Goal: Navigation & Orientation: Go to known website

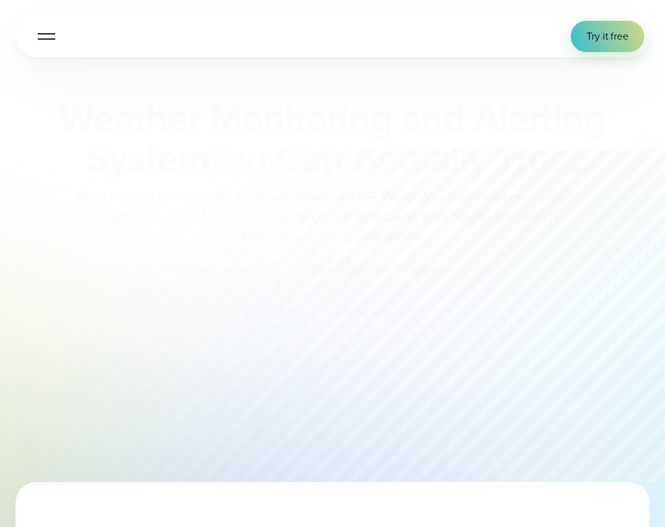
click at [101, 228] on div "Weather Monitoring and Alerting System You Can Actually Trust Stop relying on w…" at bounding box center [333, 214] width 634 height 230
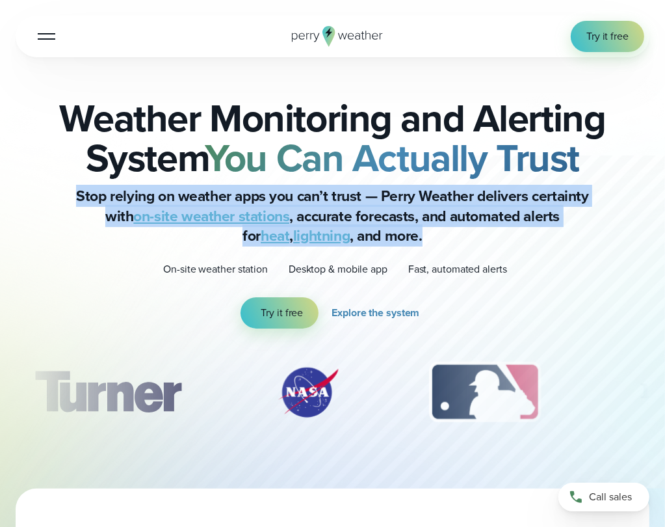
click at [101, 228] on p "Stop relying on weather apps you can’t trust — Perry Weather delivers certainty…" at bounding box center [333, 216] width 520 height 60
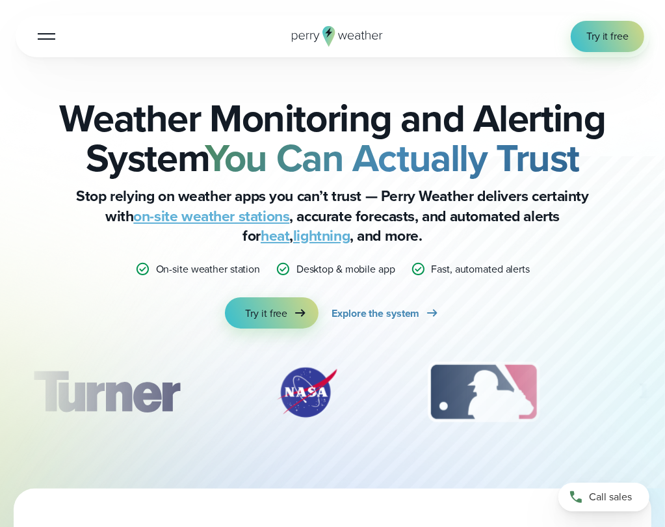
click at [101, 228] on p "Stop relying on weather apps you can’t trust — Perry Weather delivers certainty…" at bounding box center [333, 216] width 520 height 60
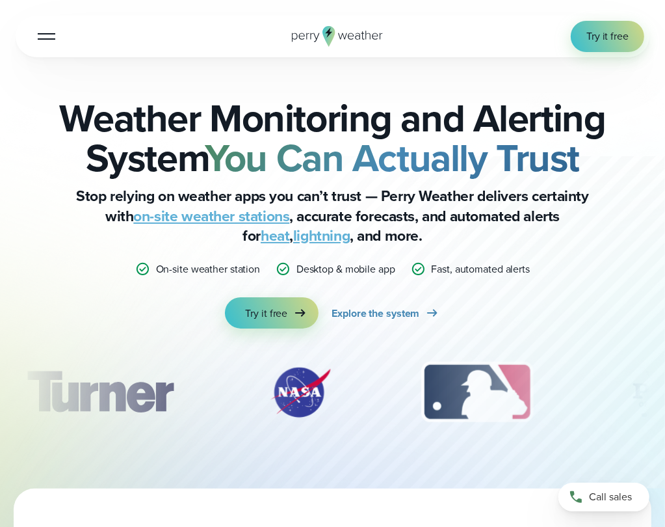
drag, startPoint x: 0, startPoint y: 0, endPoint x: 101, endPoint y: 228, distance: 249.9
click at [101, 228] on p "Stop relying on weather apps you can’t trust — Perry Weather delivers certainty…" at bounding box center [333, 216] width 520 height 60
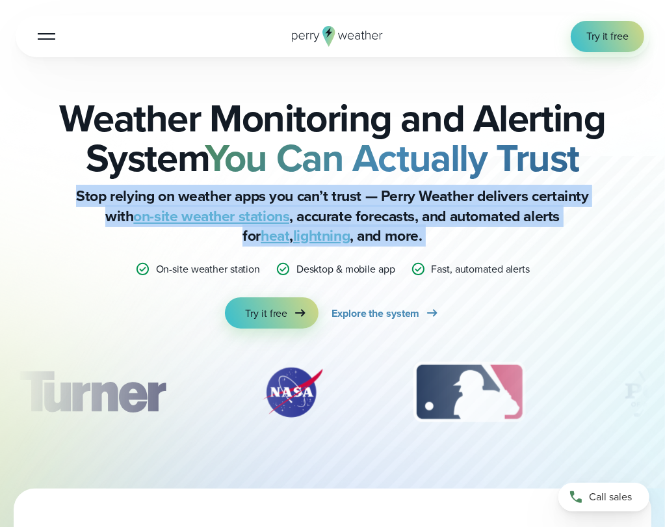
click at [101, 228] on p "Stop relying on weather apps you can’t trust — Perry Weather delivers certainty…" at bounding box center [333, 216] width 520 height 60
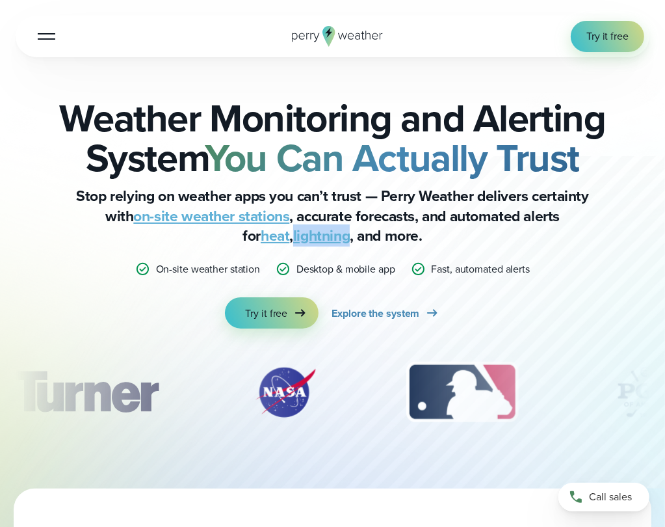
click at [101, 228] on p "Stop relying on weather apps you can’t trust — Perry Weather delivers certainty…" at bounding box center [333, 216] width 520 height 60
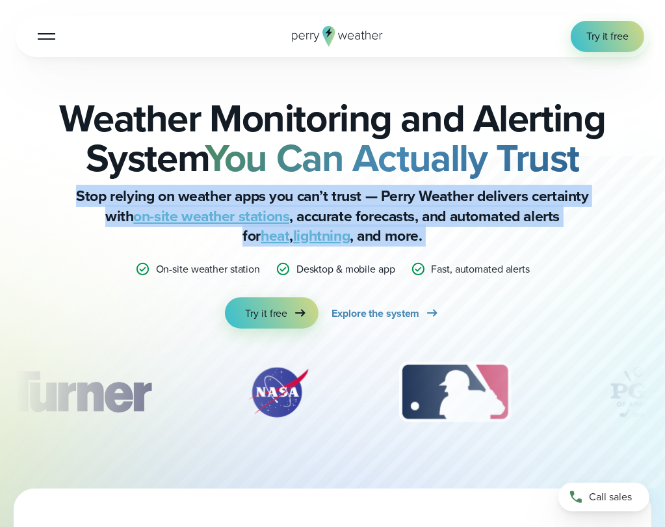
click at [101, 228] on p "Stop relying on weather apps you can’t trust — Perry Weather delivers certainty…" at bounding box center [333, 216] width 520 height 60
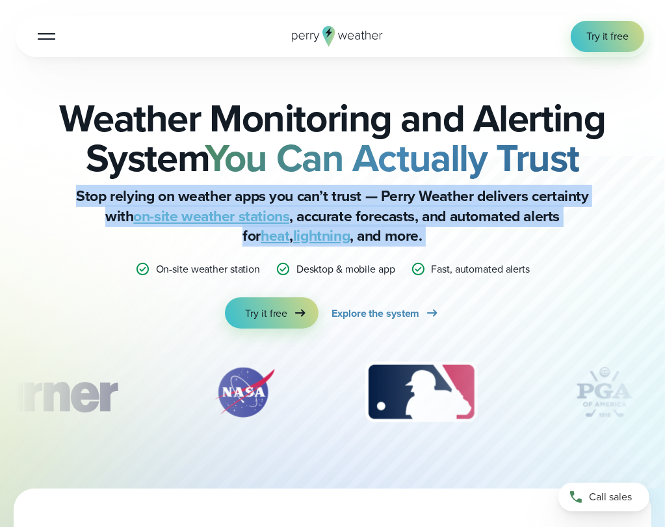
click at [44, 36] on div at bounding box center [47, 36] width 18 height 1
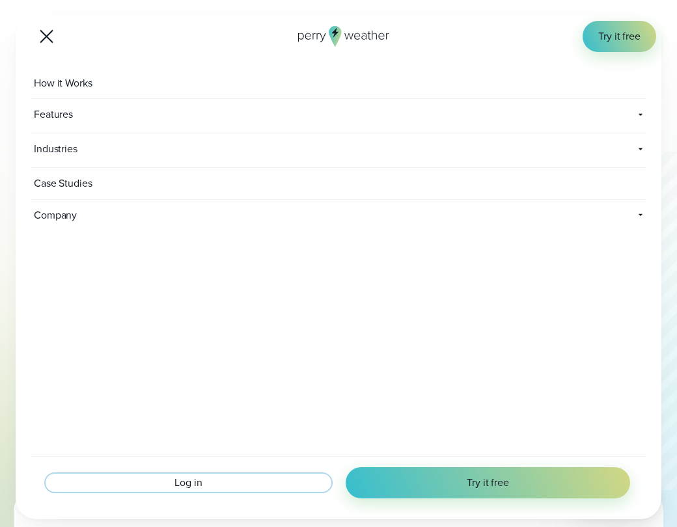
click at [197, 480] on span "Log in" at bounding box center [187, 483] width 27 height 16
